Goal: Check status: Check status

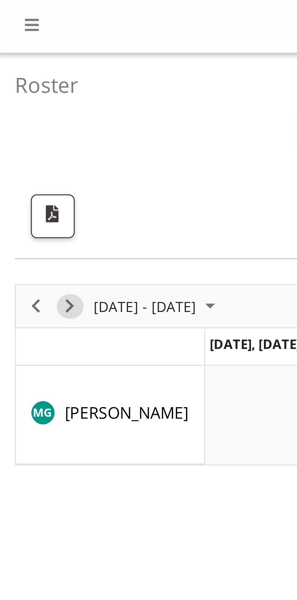
click at [24, 93] on span "Next" at bounding box center [21, 93] width 7 height 8
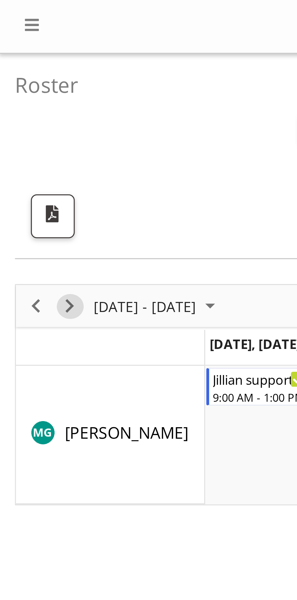
click at [24, 92] on span "Next" at bounding box center [21, 93] width 7 height 8
